Goal: Participate in discussion

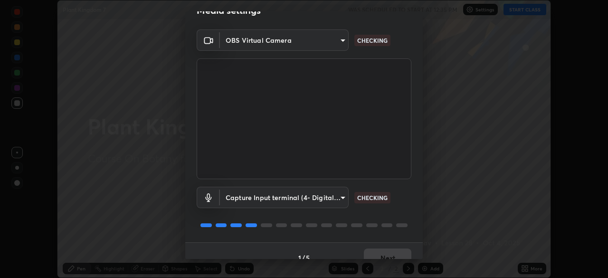
scroll to position [34, 0]
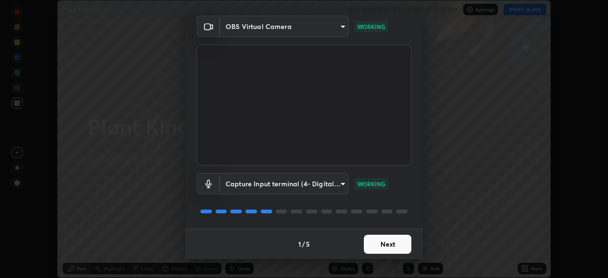
click at [329, 182] on body "Erase all Plant Kingdom 7 WAS SCHEDULED TO START AT 12:35 PM Settings START CLA…" at bounding box center [304, 139] width 608 height 278
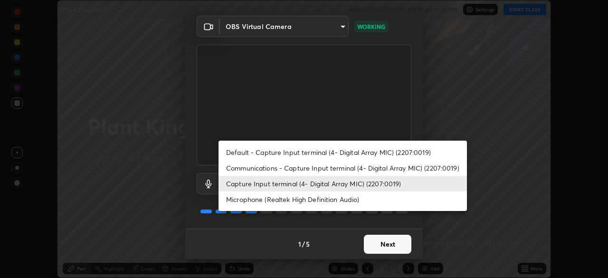
click at [380, 185] on li "Capture Input terminal (4- Digital Array MIC) (2207:0019)" at bounding box center [343, 184] width 249 height 16
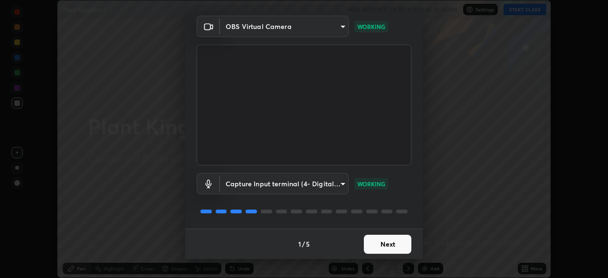
click at [327, 185] on body "Erase all Plant Kingdom 7 WAS SCHEDULED TO START AT 12:35 PM Settings START CLA…" at bounding box center [304, 139] width 608 height 278
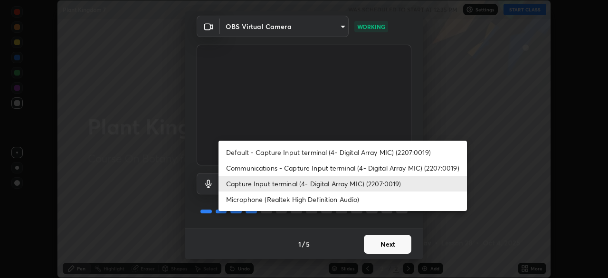
click at [321, 184] on li "Capture Input terminal (4- Digital Array MIC) (2207:0019)" at bounding box center [343, 184] width 249 height 16
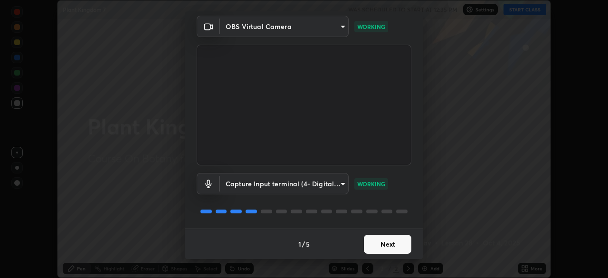
click at [385, 243] on button "Next" at bounding box center [388, 244] width 48 height 19
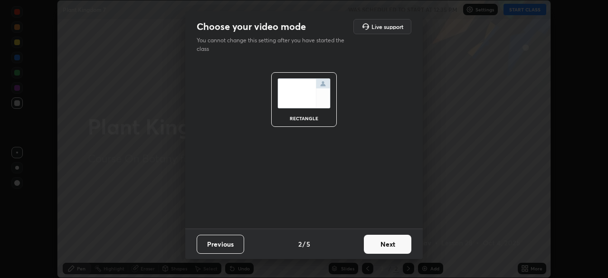
click at [389, 247] on button "Next" at bounding box center [388, 244] width 48 height 19
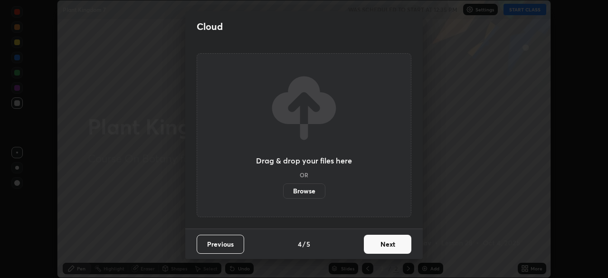
click at [388, 251] on button "Next" at bounding box center [388, 244] width 48 height 19
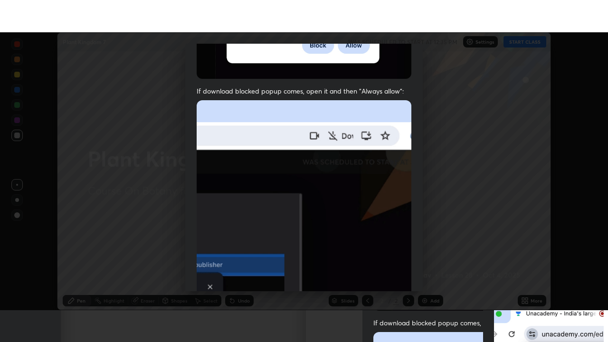
scroll to position [228, 0]
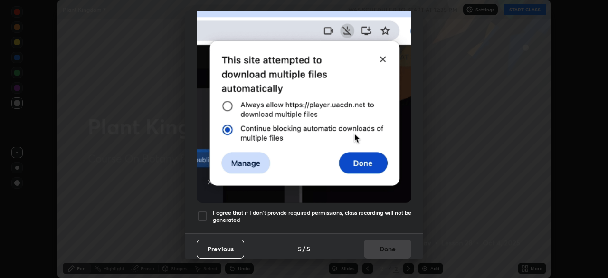
click at [384, 209] on h5 "I agree that if I don't provide required permissions, class recording will not …" at bounding box center [312, 216] width 199 height 15
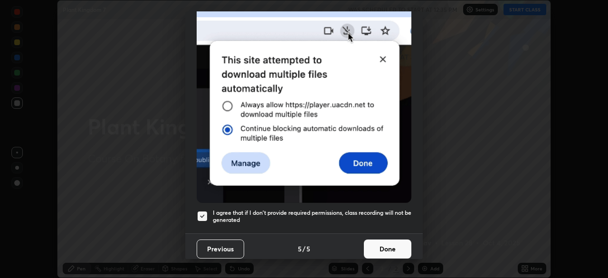
click at [385, 246] on button "Done" at bounding box center [388, 249] width 48 height 19
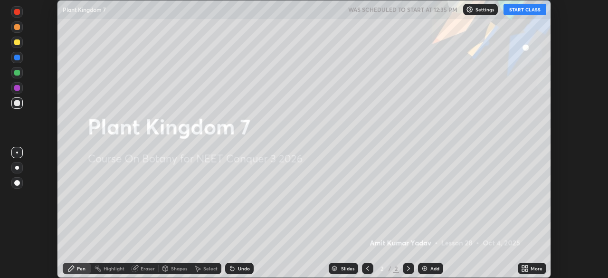
click at [533, 273] on div "More" at bounding box center [532, 268] width 29 height 11
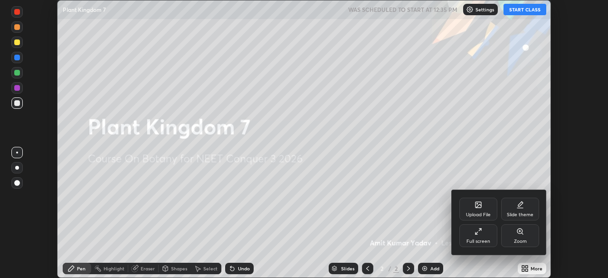
click at [482, 242] on div "Full screen" at bounding box center [479, 241] width 24 height 5
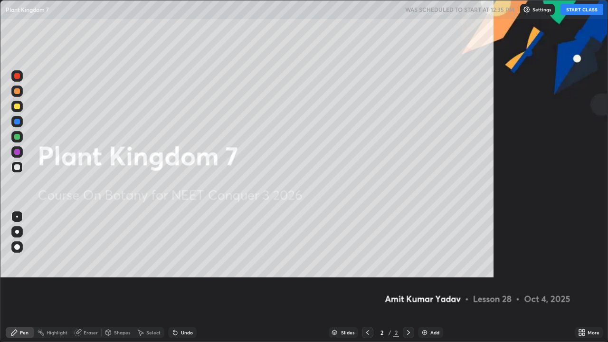
scroll to position [342, 608]
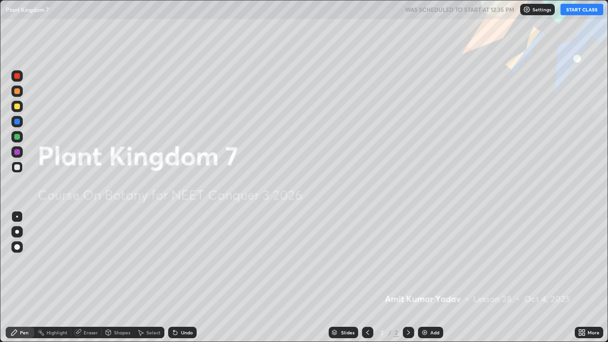
click at [580, 11] on button "START CLASS" at bounding box center [582, 9] width 43 height 11
click at [426, 278] on img at bounding box center [425, 333] width 8 height 8
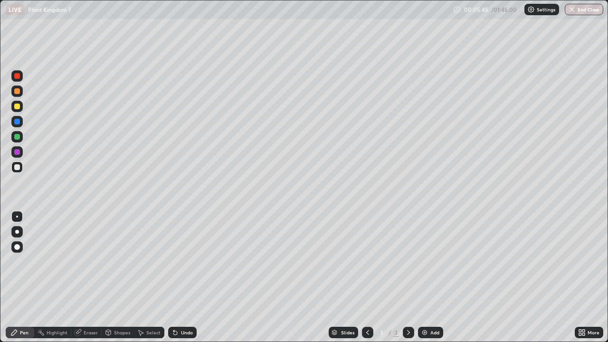
click at [185, 278] on div "Undo" at bounding box center [182, 332] width 29 height 11
click at [434, 278] on div "Add" at bounding box center [435, 332] width 9 height 5
click at [184, 278] on div "Undo" at bounding box center [187, 332] width 12 height 5
click at [434, 278] on div "Add" at bounding box center [435, 332] width 9 height 5
click at [93, 278] on div "Eraser" at bounding box center [91, 332] width 14 height 5
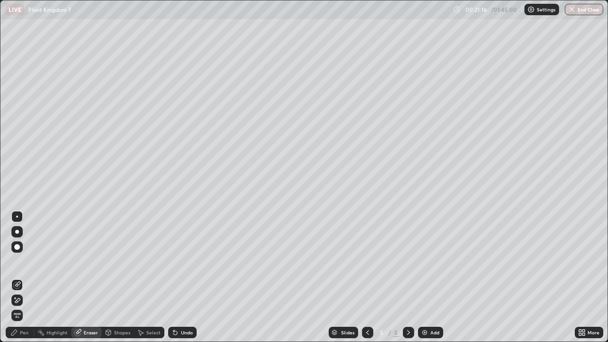
click at [25, 278] on div "Pen" at bounding box center [20, 332] width 29 height 11
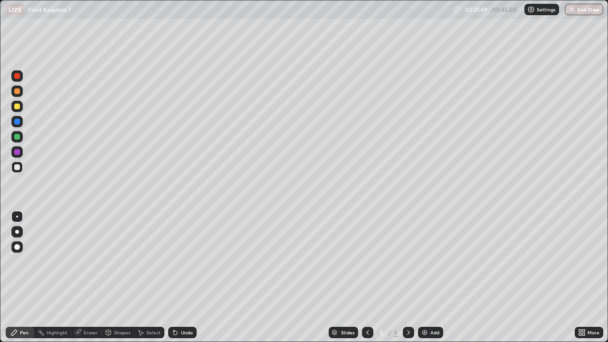
click at [608, 112] on div "Setting up your live class" at bounding box center [304, 171] width 608 height 342
click at [185, 278] on div "Undo" at bounding box center [180, 332] width 32 height 19
click at [433, 278] on div "Add" at bounding box center [430, 332] width 25 height 11
click at [435, 278] on div "Add" at bounding box center [435, 332] width 9 height 5
click at [436, 278] on div "Add" at bounding box center [435, 332] width 9 height 5
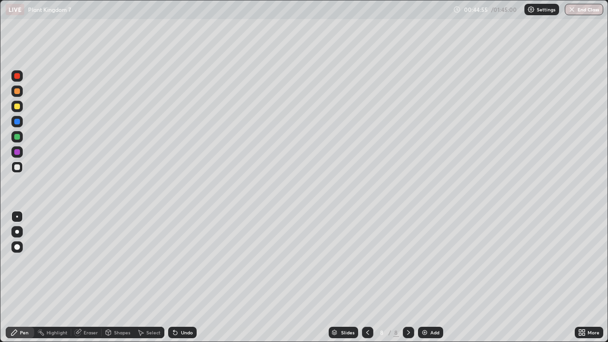
click at [182, 278] on div "Undo" at bounding box center [182, 332] width 29 height 11
click at [186, 278] on div "Undo" at bounding box center [187, 332] width 12 height 5
click at [187, 278] on div "Undo" at bounding box center [187, 332] width 12 height 5
click at [189, 278] on div "Undo" at bounding box center [187, 332] width 12 height 5
click at [186, 278] on div "Undo" at bounding box center [187, 332] width 12 height 5
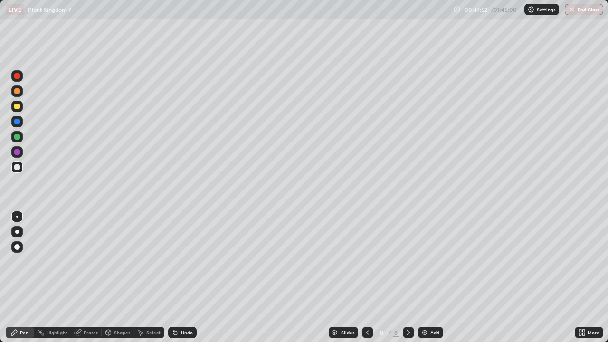
click at [88, 278] on div "Eraser" at bounding box center [91, 332] width 14 height 5
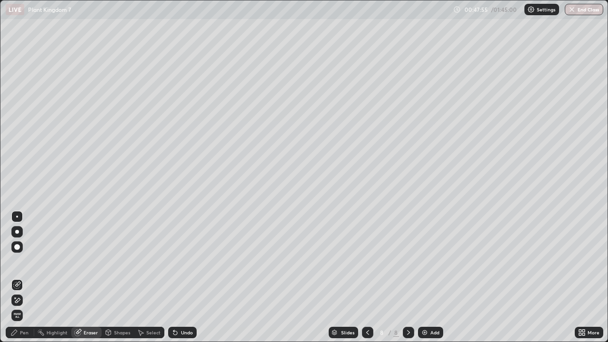
click at [26, 278] on div "Pen" at bounding box center [20, 332] width 29 height 11
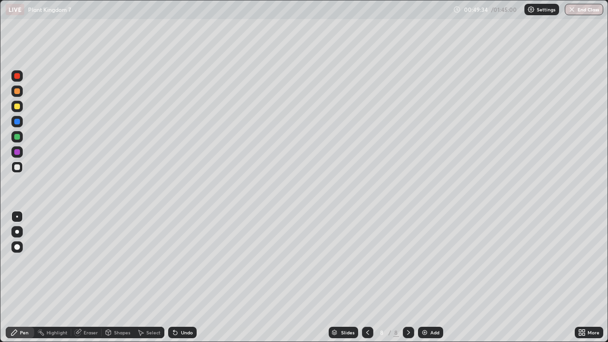
click at [185, 278] on div "Undo" at bounding box center [182, 332] width 29 height 11
click at [188, 278] on div "Undo" at bounding box center [182, 332] width 29 height 11
click at [188, 278] on div "Undo" at bounding box center [187, 332] width 12 height 5
click at [185, 278] on div "Undo" at bounding box center [187, 332] width 12 height 5
click at [187, 278] on div "Undo" at bounding box center [180, 332] width 32 height 19
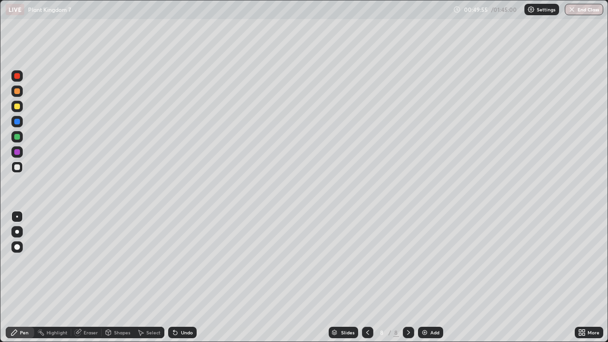
click at [188, 278] on div "Undo" at bounding box center [182, 332] width 29 height 11
click at [191, 278] on div "Undo" at bounding box center [182, 332] width 29 height 11
click at [432, 278] on div "Add" at bounding box center [435, 332] width 9 height 5
click at [434, 278] on div "Add" at bounding box center [435, 332] width 9 height 5
click at [187, 278] on div "Undo" at bounding box center [187, 332] width 12 height 5
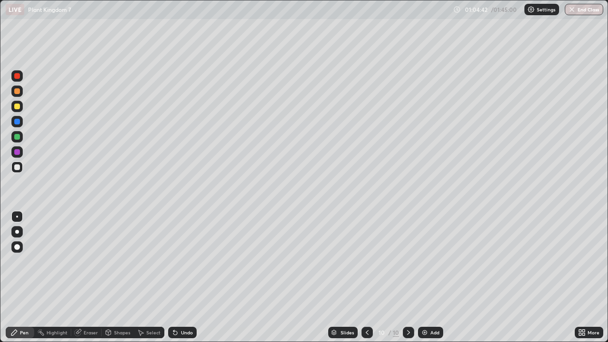
click at [189, 278] on div "Undo" at bounding box center [187, 332] width 12 height 5
click at [431, 278] on div "Add" at bounding box center [435, 332] width 9 height 5
click at [181, 278] on div "Undo" at bounding box center [182, 332] width 29 height 11
click at [87, 278] on div "Eraser" at bounding box center [86, 332] width 30 height 11
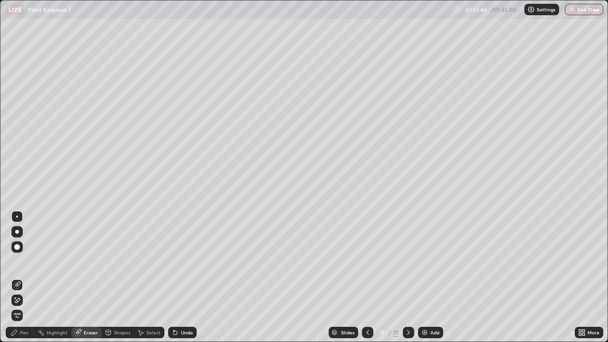
click at [32, 278] on div "Pen" at bounding box center [20, 332] width 29 height 11
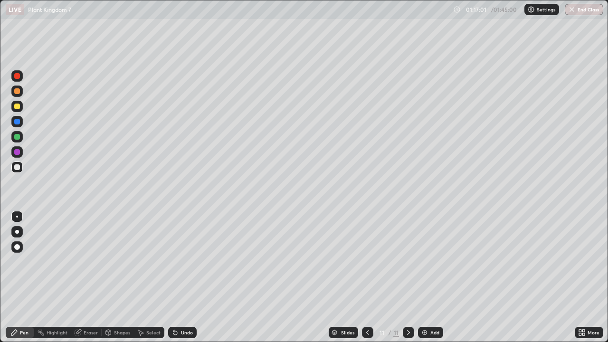
click at [434, 278] on div "Add" at bounding box center [435, 332] width 9 height 5
click at [93, 278] on div "Eraser" at bounding box center [91, 332] width 14 height 5
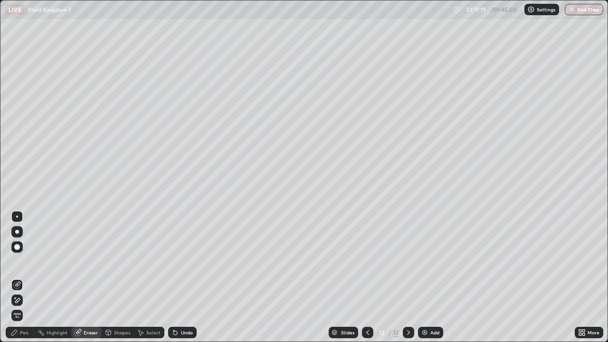
click at [26, 278] on div "Pen" at bounding box center [24, 332] width 9 height 5
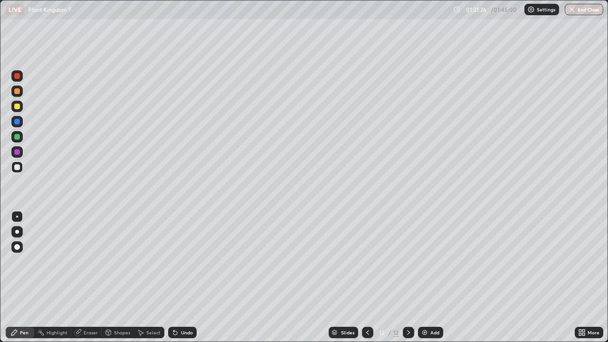
click at [97, 278] on div "Eraser" at bounding box center [91, 332] width 14 height 5
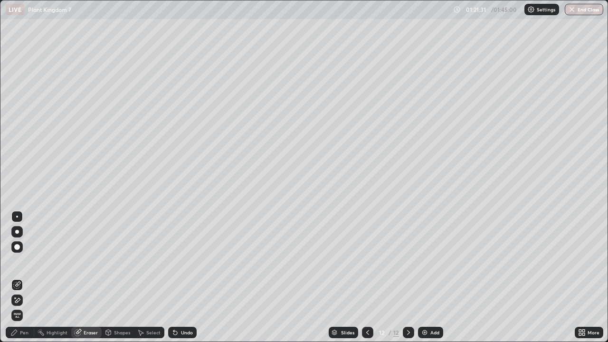
click at [18, 247] on div at bounding box center [17, 247] width 6 height 6
click at [23, 278] on div "Pen" at bounding box center [20, 332] width 29 height 11
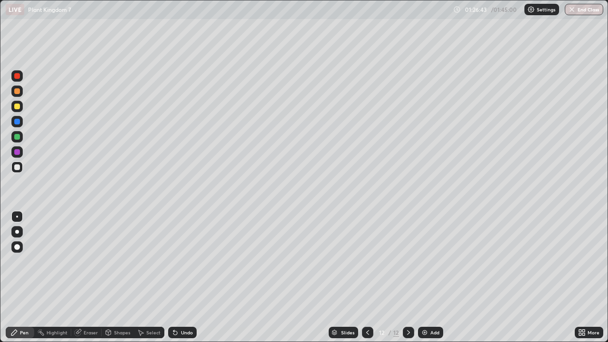
click at [431, 278] on div "Add" at bounding box center [430, 332] width 25 height 11
click at [433, 278] on div "Add" at bounding box center [435, 332] width 9 height 5
click at [24, 278] on div "Pen" at bounding box center [24, 332] width 9 height 5
click at [185, 278] on div "Undo" at bounding box center [182, 332] width 29 height 11
click at [427, 278] on img at bounding box center [425, 333] width 8 height 8
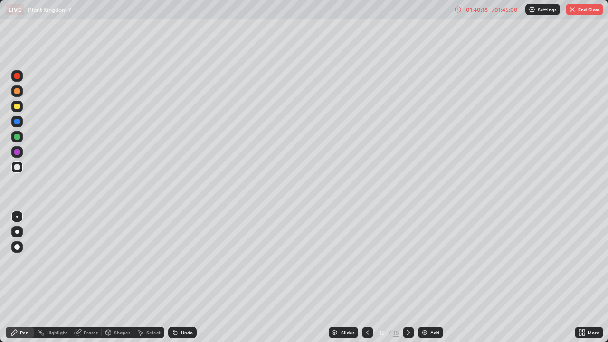
click at [493, 10] on div "/ 01:45:00" at bounding box center [505, 10] width 29 height 6
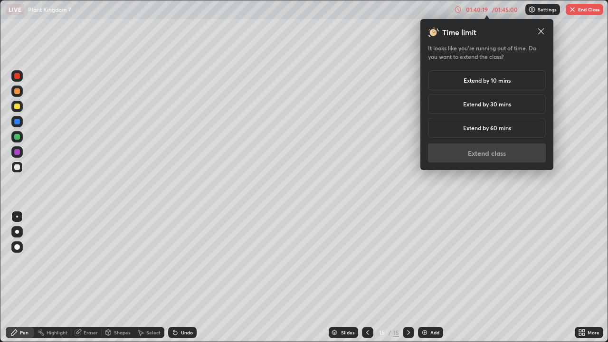
click at [493, 108] on h5 "Extend by 30 mins" at bounding box center [487, 104] width 48 height 9
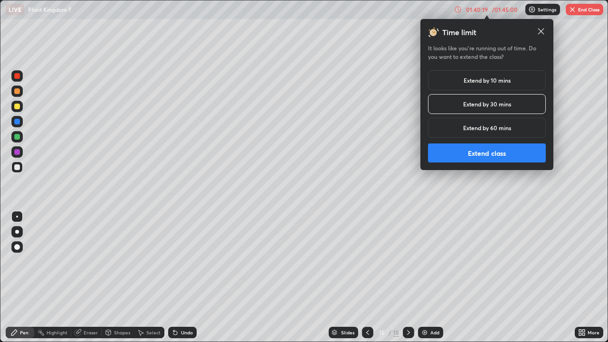
click at [486, 153] on button "Extend class" at bounding box center [487, 153] width 118 height 19
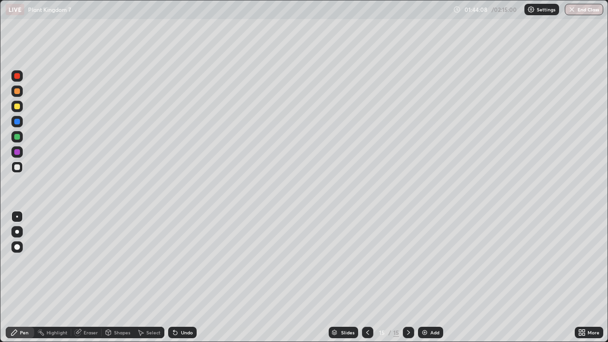
click at [93, 278] on div "Eraser" at bounding box center [91, 332] width 14 height 5
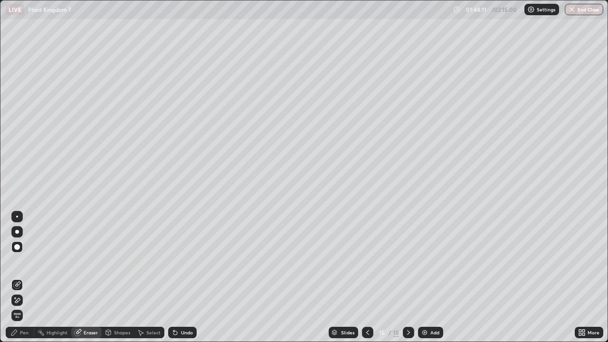
click at [27, 278] on div "Pen" at bounding box center [20, 332] width 29 height 11
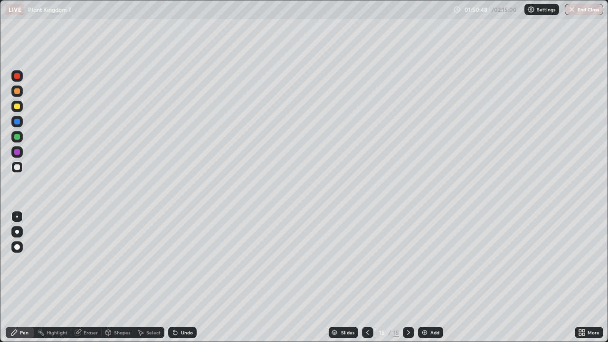
click at [432, 278] on div "Add" at bounding box center [430, 332] width 25 height 11
click at [427, 278] on div "Add" at bounding box center [430, 332] width 25 height 11
click at [187, 278] on div "Undo" at bounding box center [187, 332] width 12 height 5
click at [436, 278] on div "Add" at bounding box center [430, 332] width 25 height 11
click at [184, 278] on div "Undo" at bounding box center [187, 332] width 12 height 5
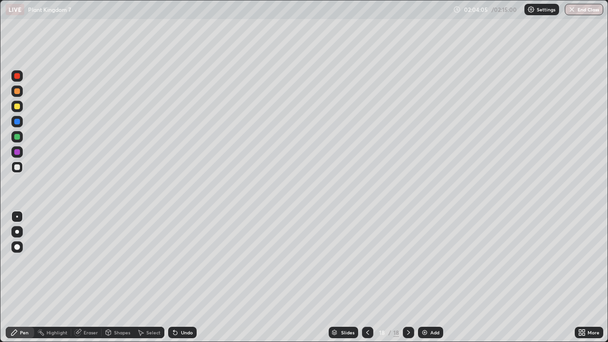
click at [183, 278] on div "Undo" at bounding box center [187, 332] width 12 height 5
click at [187, 278] on div "Undo" at bounding box center [187, 332] width 12 height 5
click at [186, 278] on div "Undo" at bounding box center [182, 332] width 29 height 11
click at [188, 278] on div "Undo" at bounding box center [187, 332] width 12 height 5
